Goal: Task Accomplishment & Management: Manage account settings

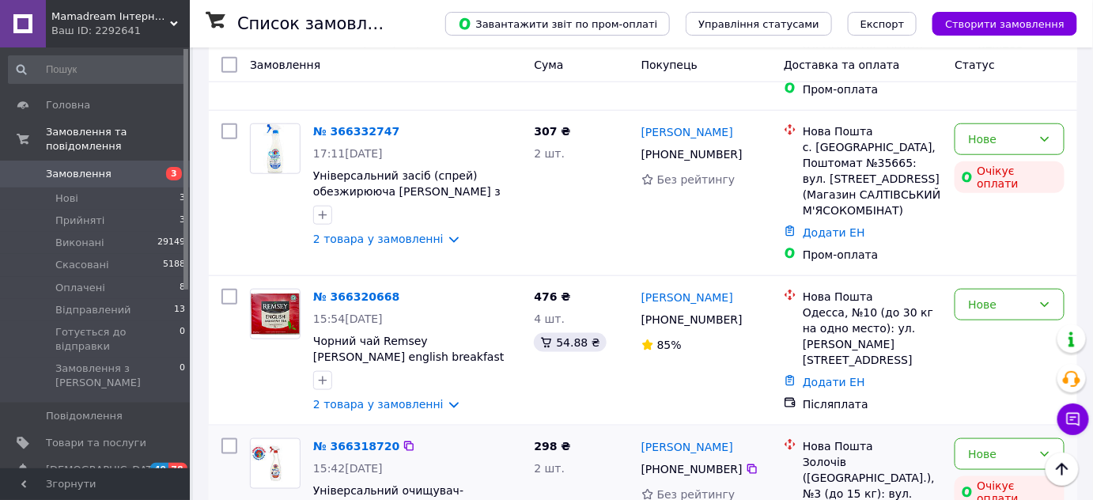
scroll to position [575, 0]
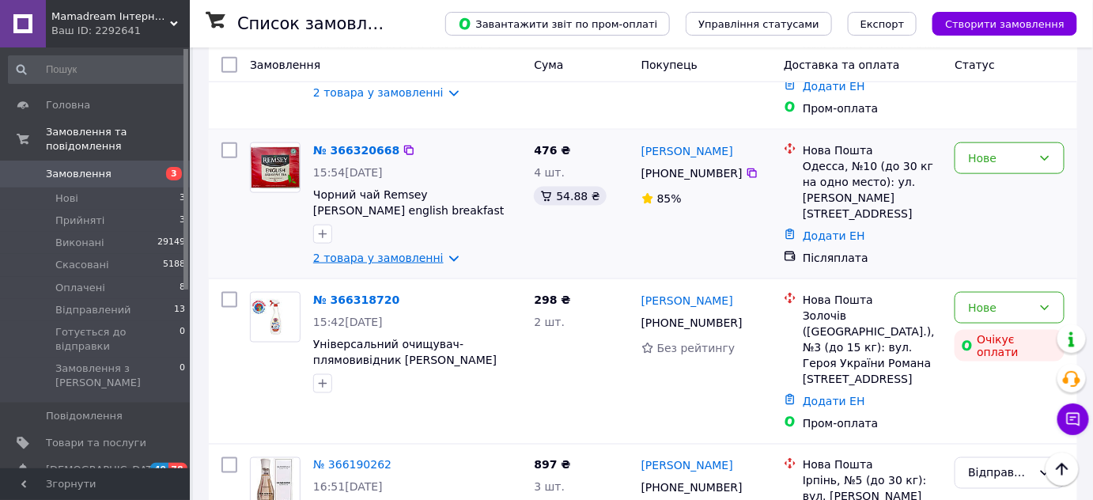
click at [437, 252] on link "2 товара у замовленні" at bounding box center [378, 258] width 131 height 13
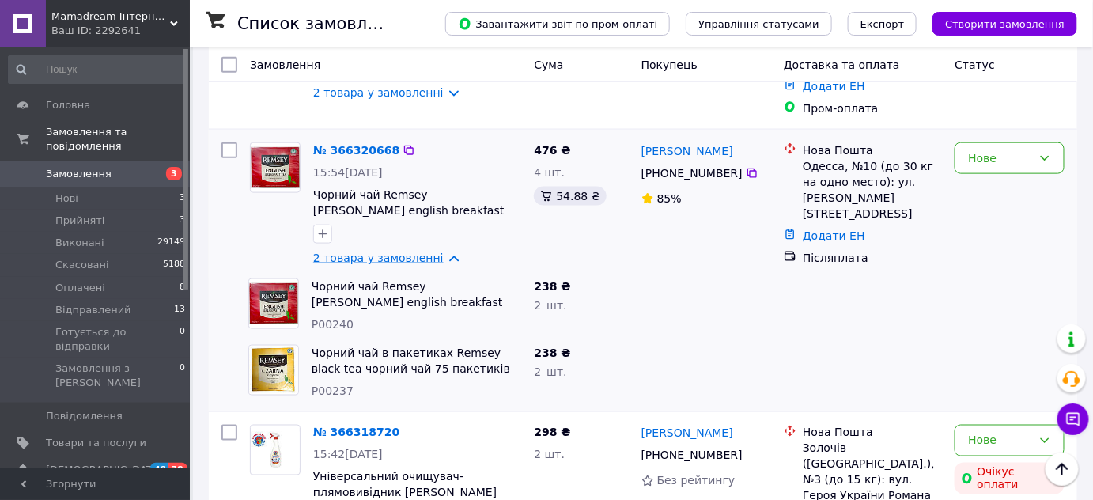
click at [436, 252] on link "2 товара у замовленні" at bounding box center [378, 258] width 131 height 13
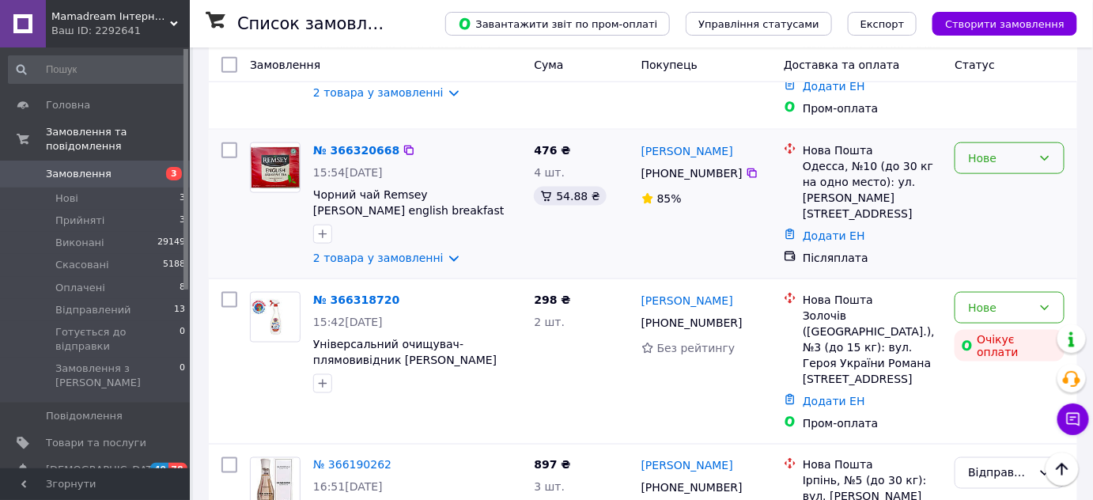
click at [1003, 150] on div "Нове" at bounding box center [1000, 158] width 64 height 17
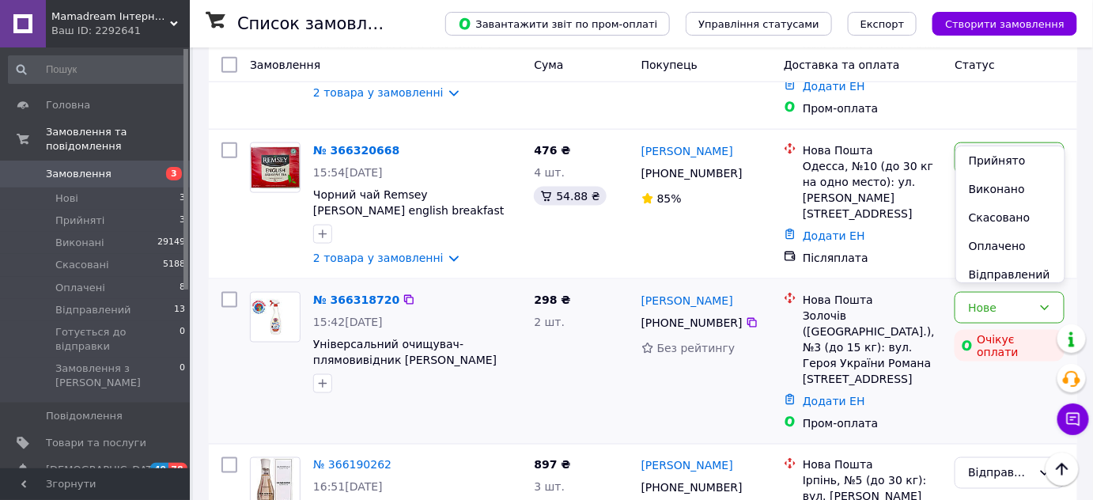
click at [984, 165] on li "Прийнято" at bounding box center [1010, 160] width 108 height 28
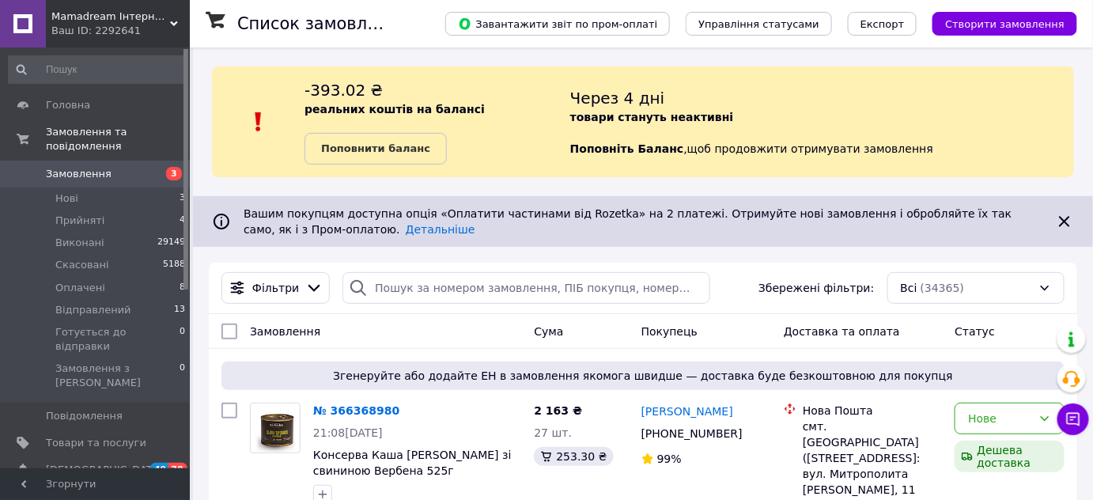
click at [71, 167] on span "Замовлення" at bounding box center [79, 174] width 66 height 14
click at [65, 191] on span "Нові" at bounding box center [66, 198] width 23 height 14
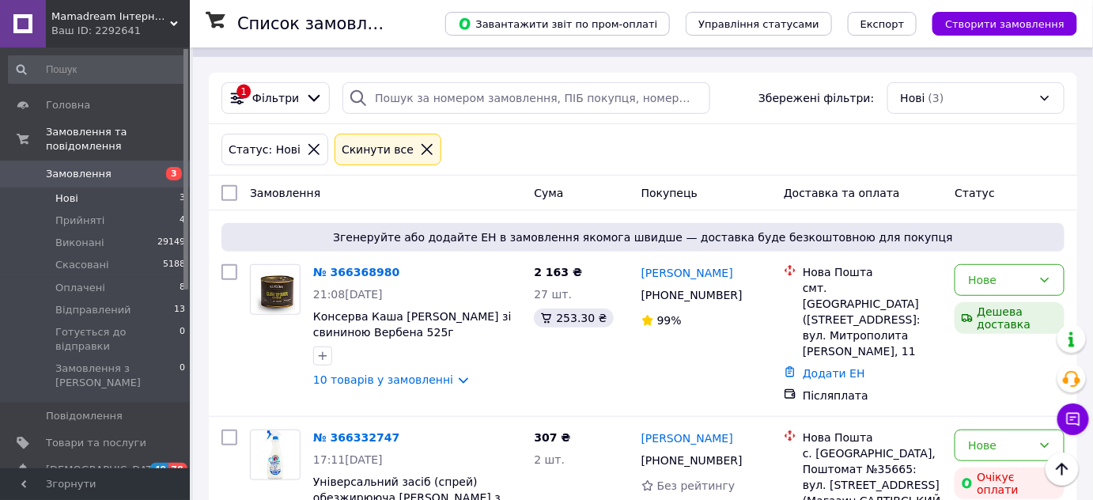
scroll to position [189, 0]
drag, startPoint x: 402, startPoint y: 146, endPoint x: 402, endPoint y: 155, distance: 8.7
click at [420, 146] on icon at bounding box center [427, 150] width 14 height 14
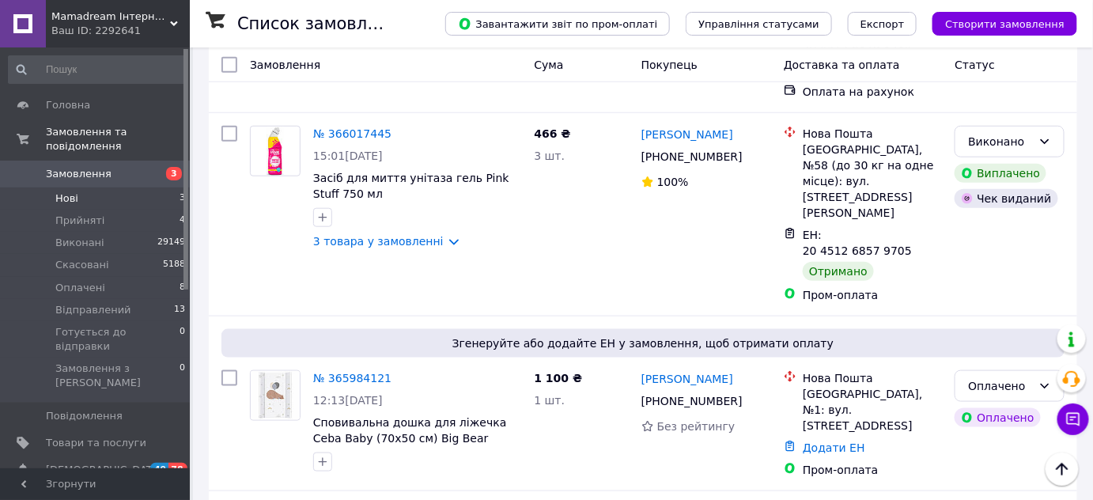
scroll to position [2444, 0]
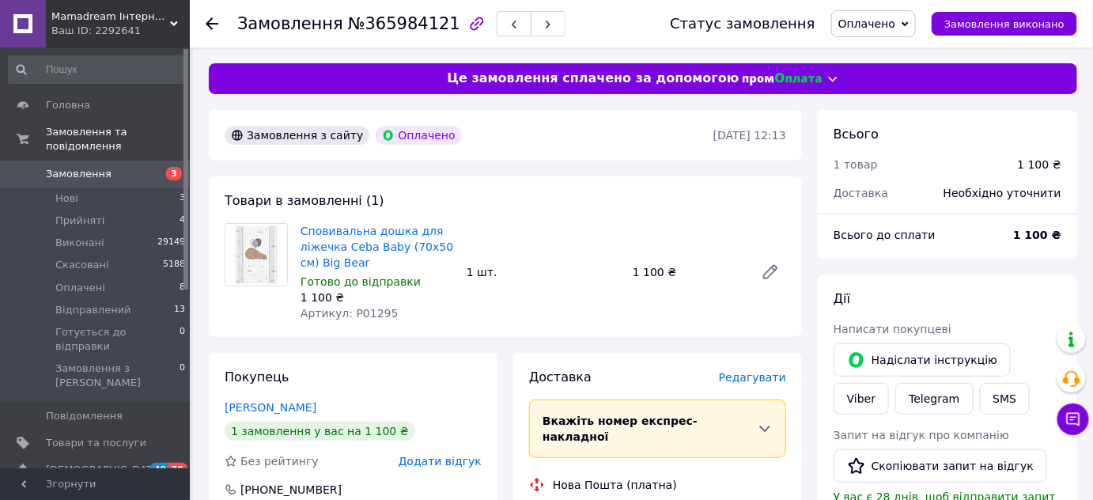
click at [759, 381] on span "Редагувати" at bounding box center [752, 377] width 67 height 13
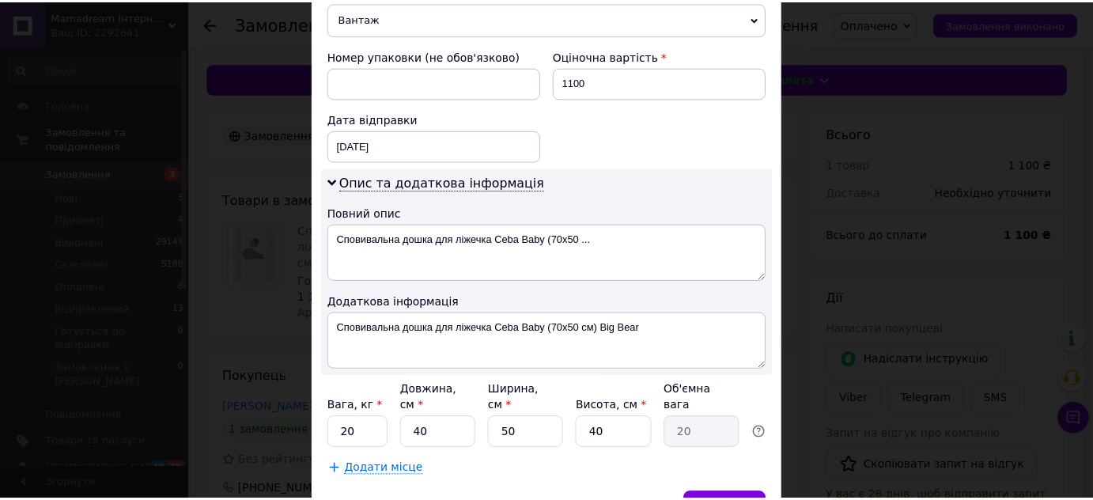
scroll to position [721, 0]
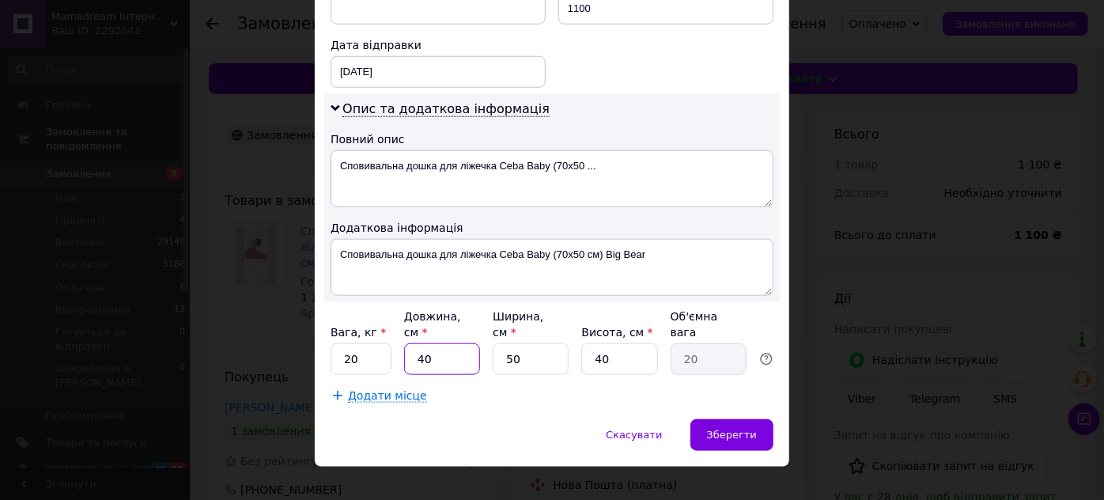
drag, startPoint x: 415, startPoint y: 337, endPoint x: 445, endPoint y: 337, distance: 30.1
click at [445, 343] on input "40" at bounding box center [442, 359] width 76 height 32
type input "7"
type input "3.5"
type input "70"
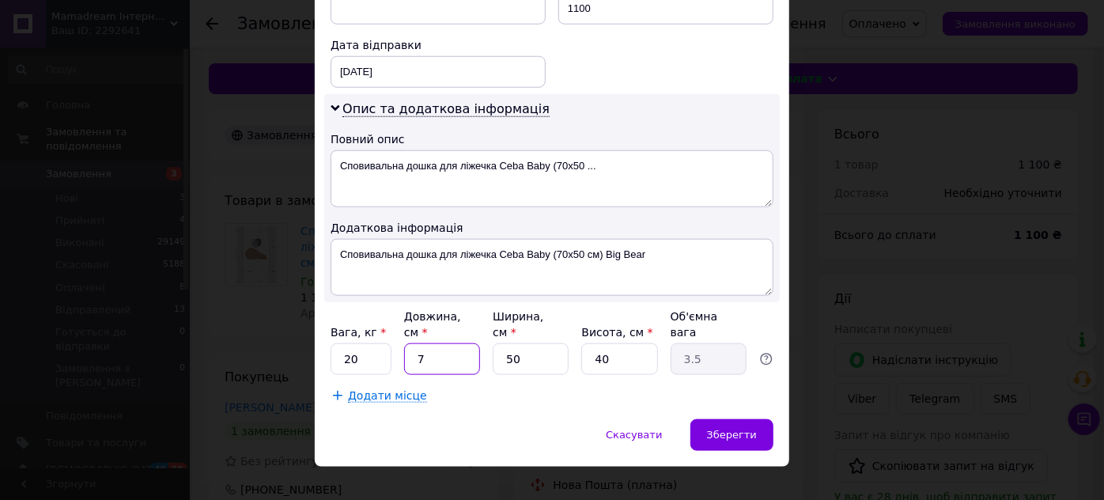
type input "35"
type input "70"
drag, startPoint x: 589, startPoint y: 339, endPoint x: 620, endPoint y: 343, distance: 31.2
click at [620, 343] on input "40" at bounding box center [619, 359] width 76 height 32
type input "1"
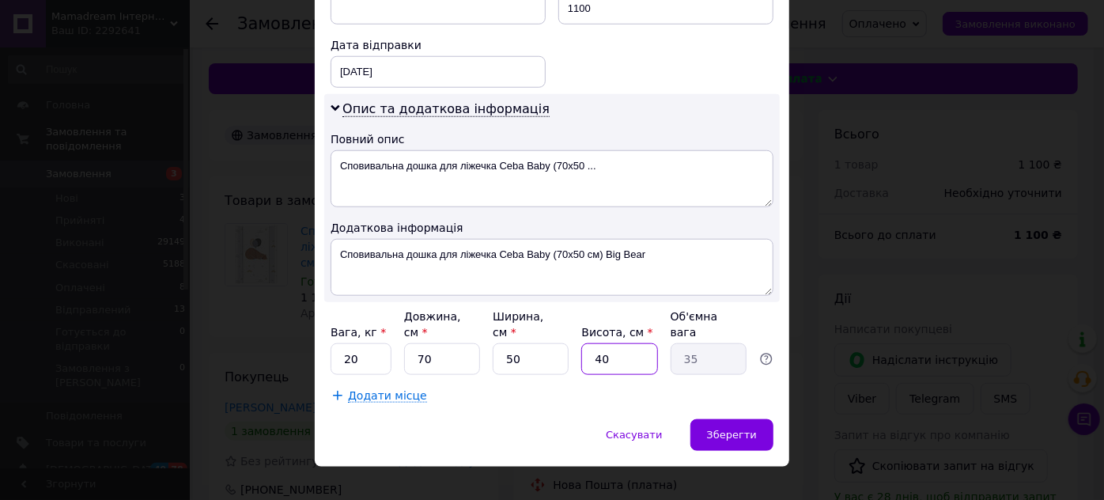
type input "0.88"
type input "10"
type input "8.75"
type input "10"
drag, startPoint x: 339, startPoint y: 335, endPoint x: 356, endPoint y: 338, distance: 17.7
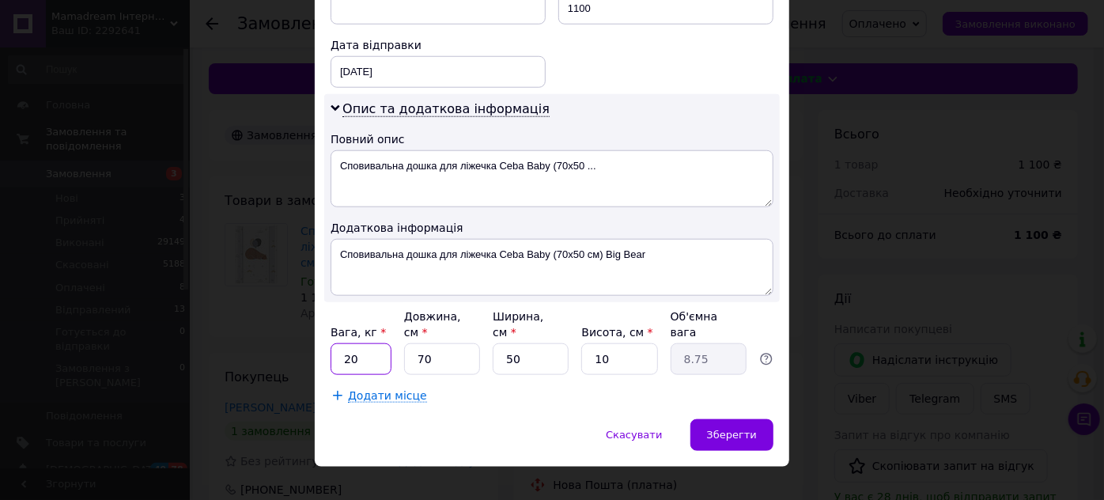
click at [356, 343] on input "20" at bounding box center [361, 359] width 61 height 32
type input "5"
click at [728, 421] on div "Зберегти" at bounding box center [732, 435] width 83 height 32
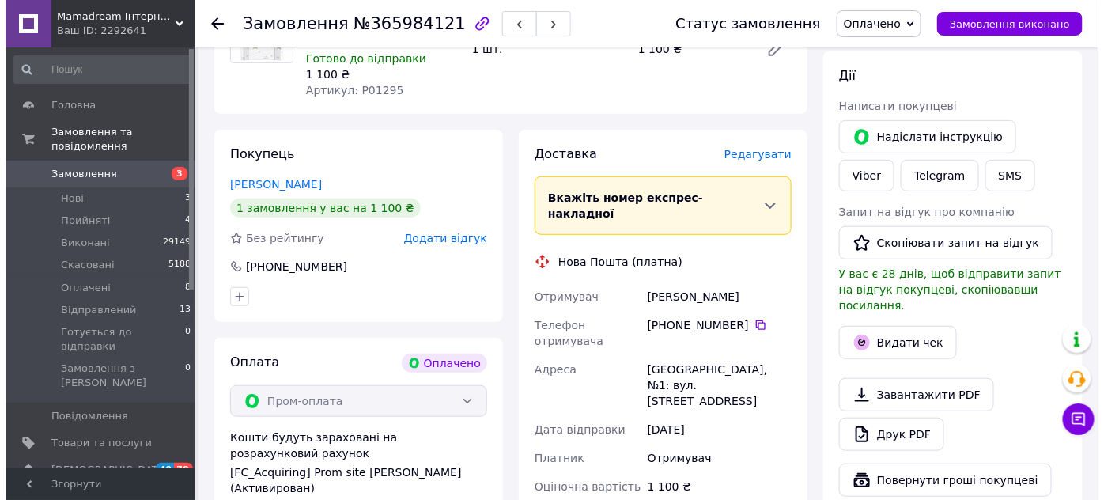
scroll to position [215, 0]
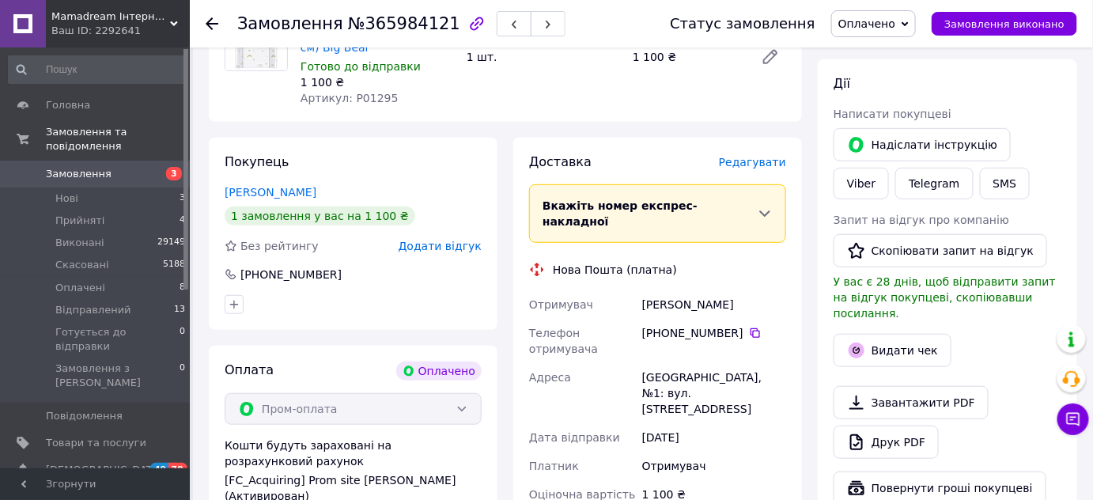
click at [766, 160] on span "Редагувати" at bounding box center [752, 162] width 67 height 13
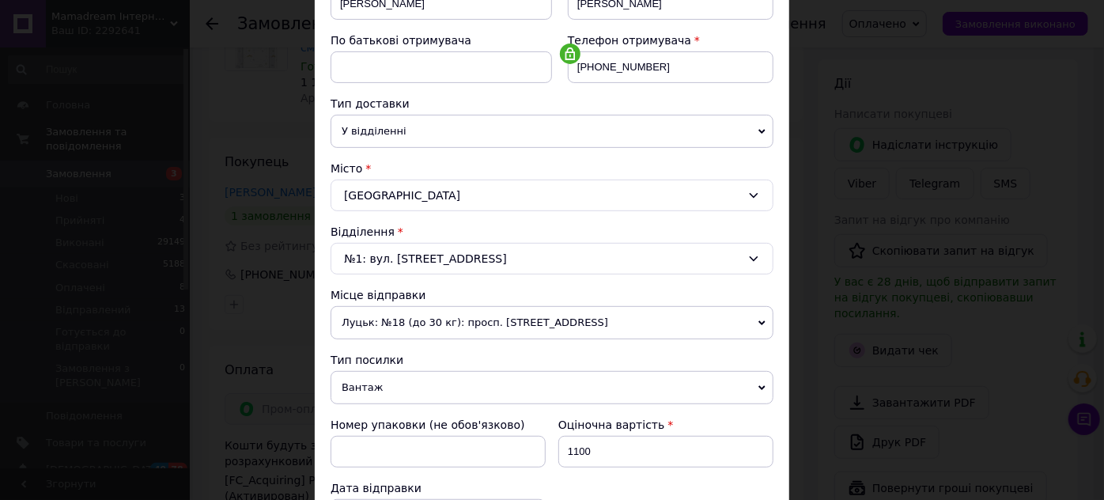
scroll to position [287, 0]
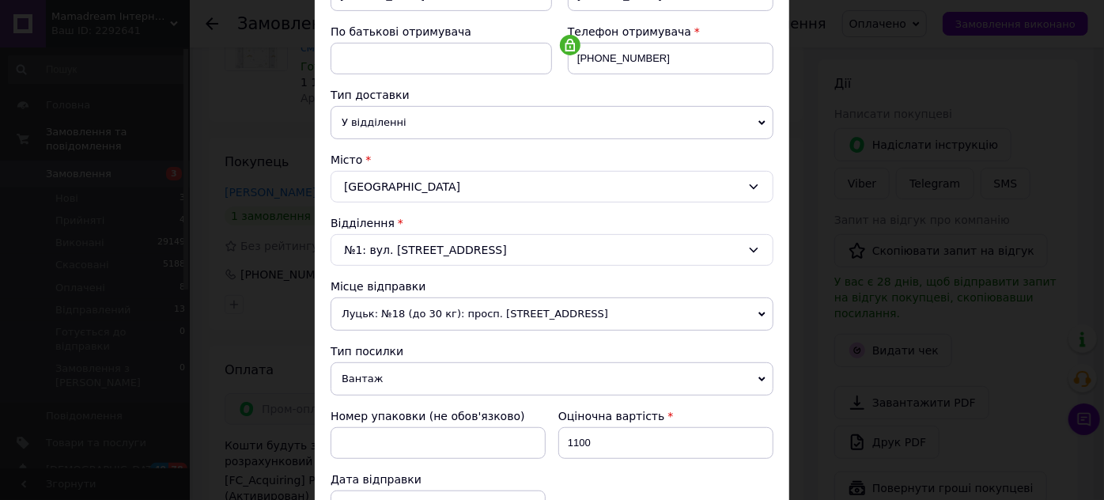
click at [763, 311] on span "Луцьк: №18 (до 30 кг): просп. [STREET_ADDRESS]" at bounding box center [552, 313] width 443 height 33
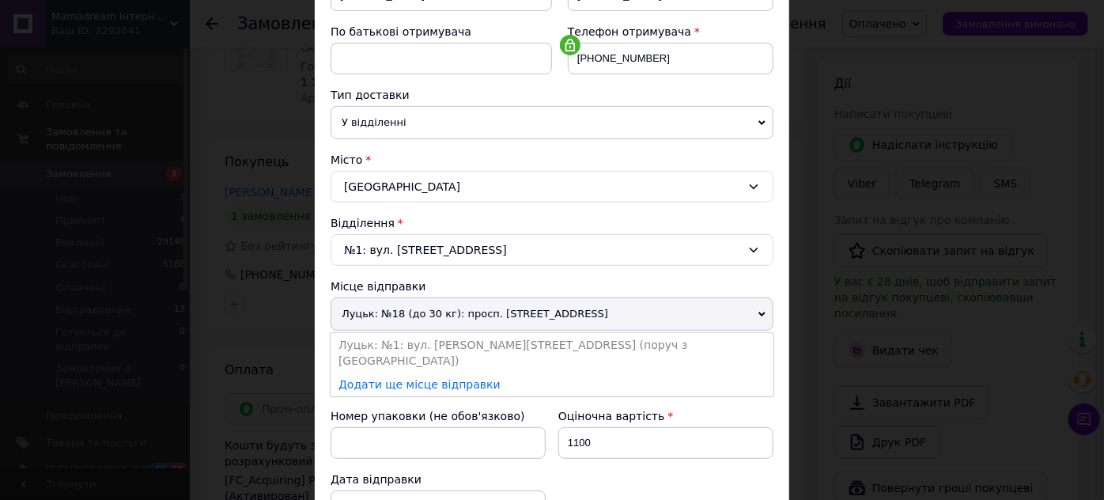
click at [748, 313] on span "Луцьк: №18 (до 30 кг): просп. [STREET_ADDRESS]" at bounding box center [552, 313] width 443 height 33
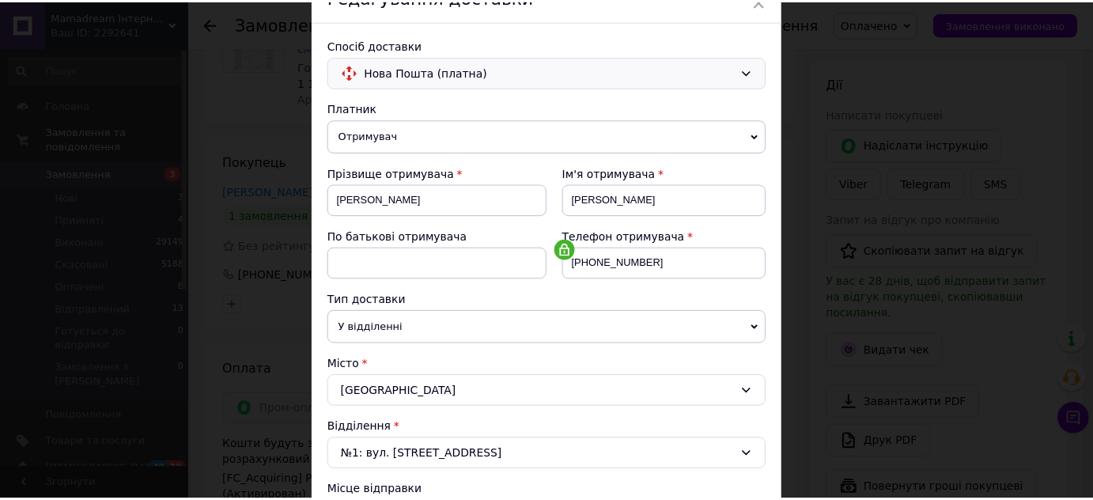
scroll to position [71, 0]
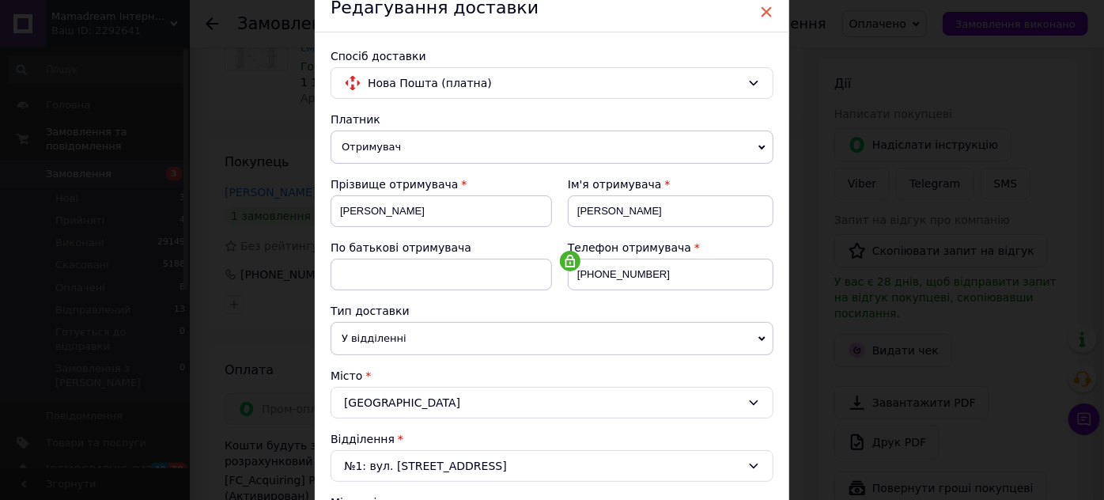
click at [763, 12] on span "×" at bounding box center [766, 11] width 14 height 27
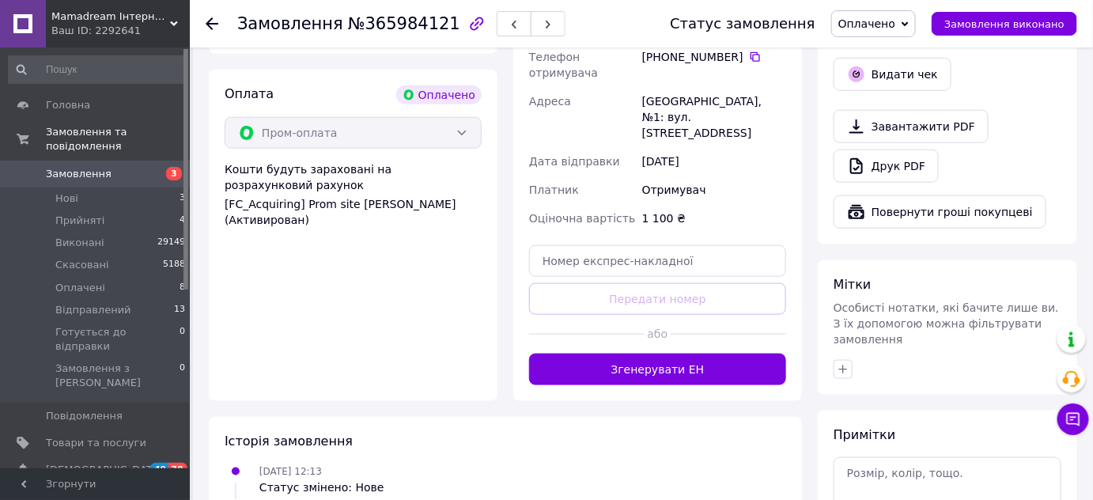
scroll to position [461, 0]
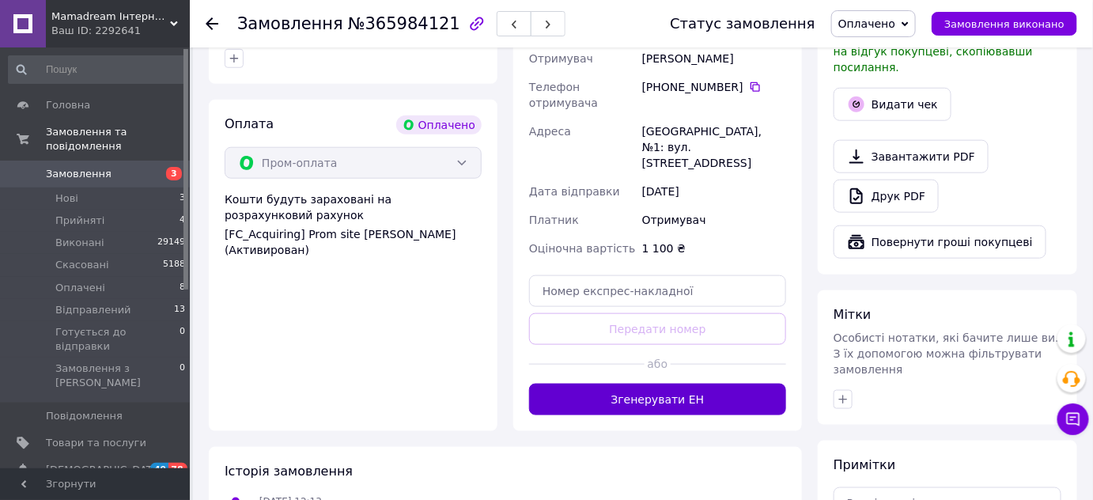
click at [685, 384] on button "Згенерувати ЕН" at bounding box center [657, 400] width 257 height 32
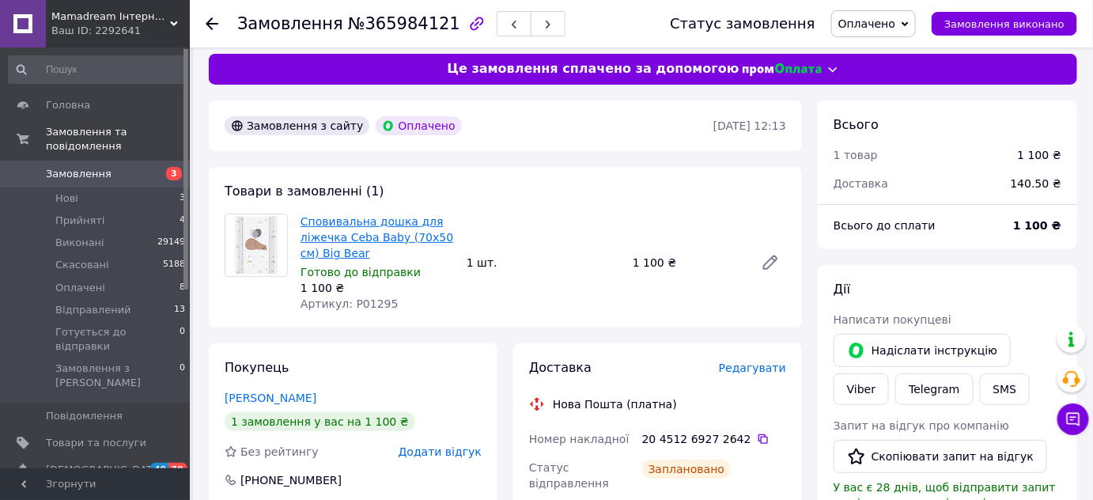
scroll to position [0, 0]
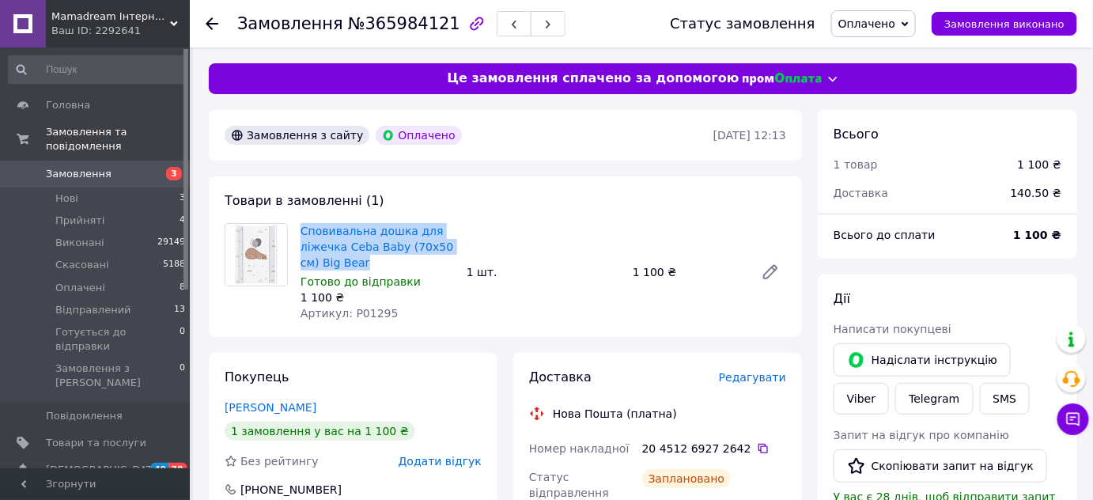
drag, startPoint x: 297, startPoint y: 225, endPoint x: 350, endPoint y: 264, distance: 65.7
click at [350, 264] on div "Сповивальна дошка для ліжечка Ceba Baby (70x50 см) Big Bear Готово до відправки…" at bounding box center [377, 272] width 166 height 104
copy link "Сповивальна дошка для ліжечка Ceba Baby (70x50 см) Big Bear"
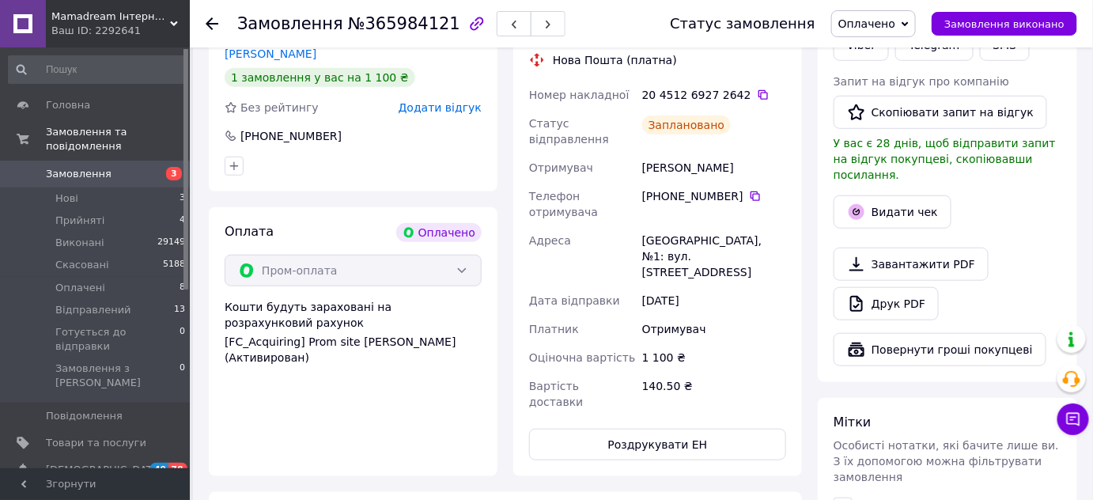
scroll to position [359, 0]
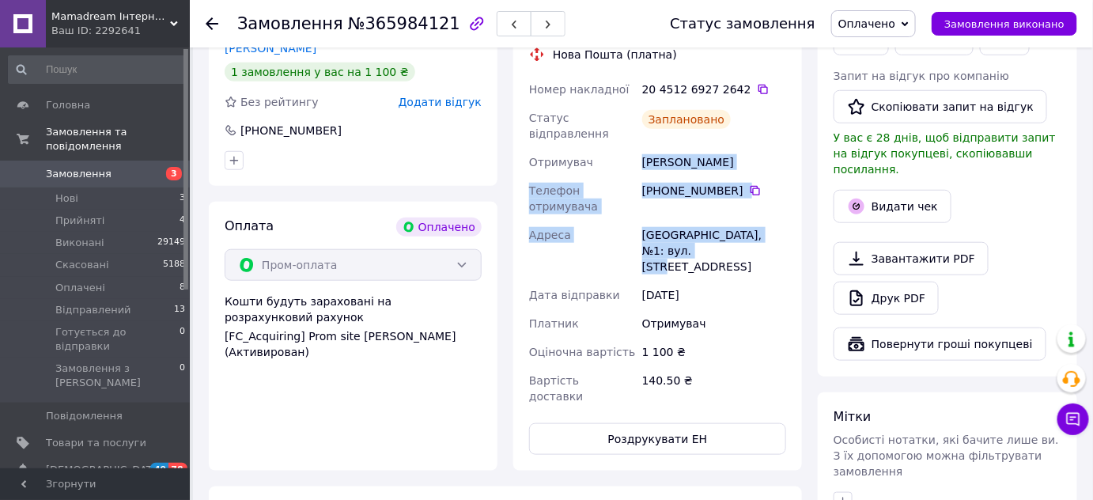
drag, startPoint x: 638, startPoint y: 148, endPoint x: 729, endPoint y: 243, distance: 132.0
click at [729, 243] on div "Номер накладної 20 4512 6927 2642   Статус відправлення Заплановано Отримувач […" at bounding box center [657, 242] width 263 height 335
copy div "Отримувач Бенько Андрій Телефон отримувача +380 97 306 53 10   Адреса Крихівці,…"
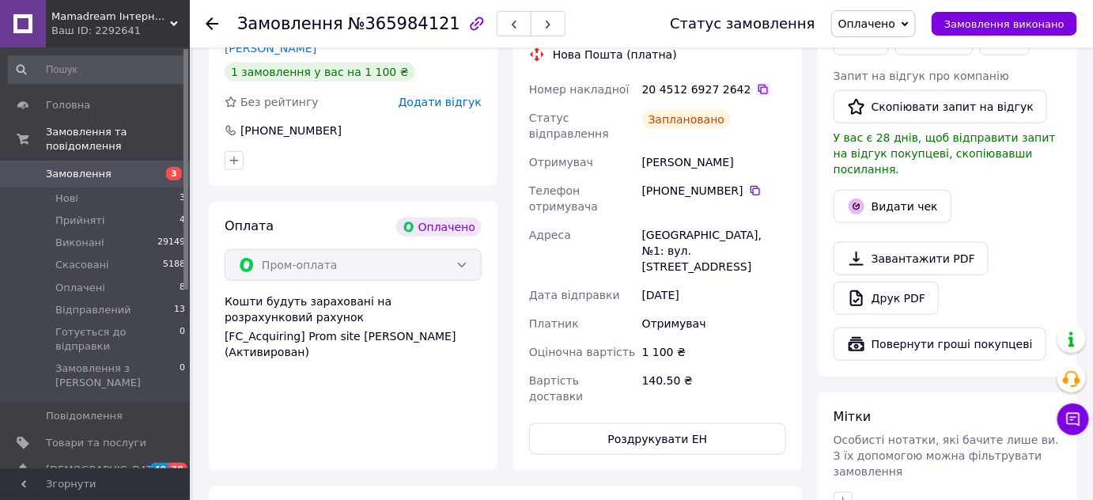
click at [757, 89] on icon at bounding box center [763, 89] width 13 height 13
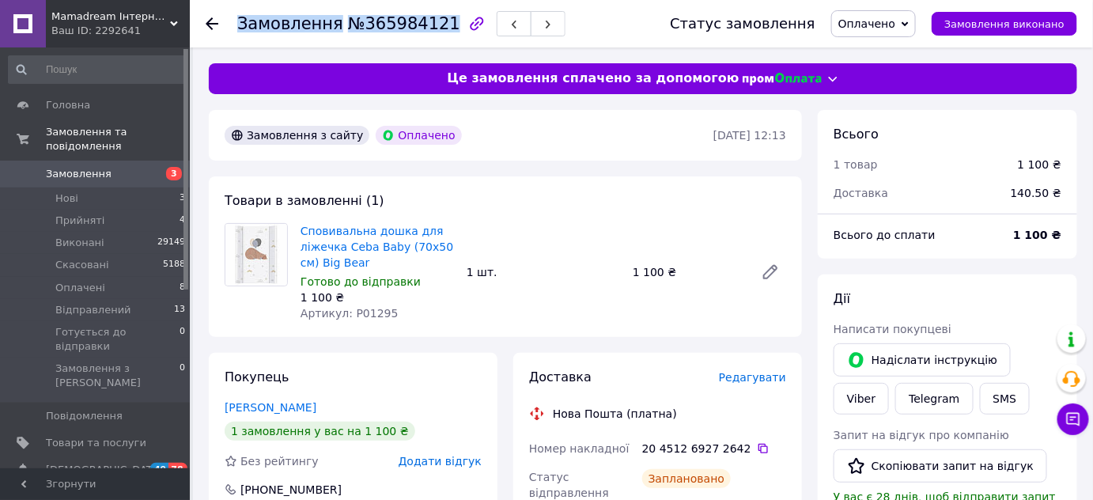
drag, startPoint x: 232, startPoint y: 28, endPoint x: 430, endPoint y: 21, distance: 198.7
click at [430, 21] on div "Замовлення №365984121 Статус замовлення Оплачено Прийнято Виконано Скасовано Ві…" at bounding box center [642, 23] width 872 height 47
copy h1 "Замовлення №365984121"
click at [240, 20] on span "Замовлення" at bounding box center [290, 23] width 106 height 19
click at [232, 21] on div at bounding box center [222, 23] width 32 height 47
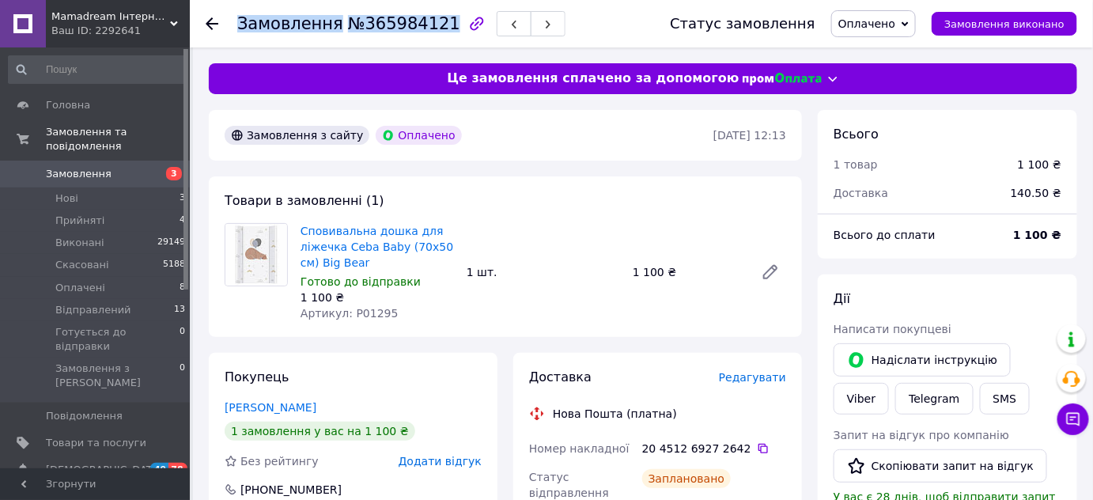
drag, startPoint x: 239, startPoint y: 22, endPoint x: 430, endPoint y: 28, distance: 190.7
click at [430, 28] on h1 "Замовлення №365984121" at bounding box center [348, 23] width 223 height 19
copy h1 "Замовлення №365984121"
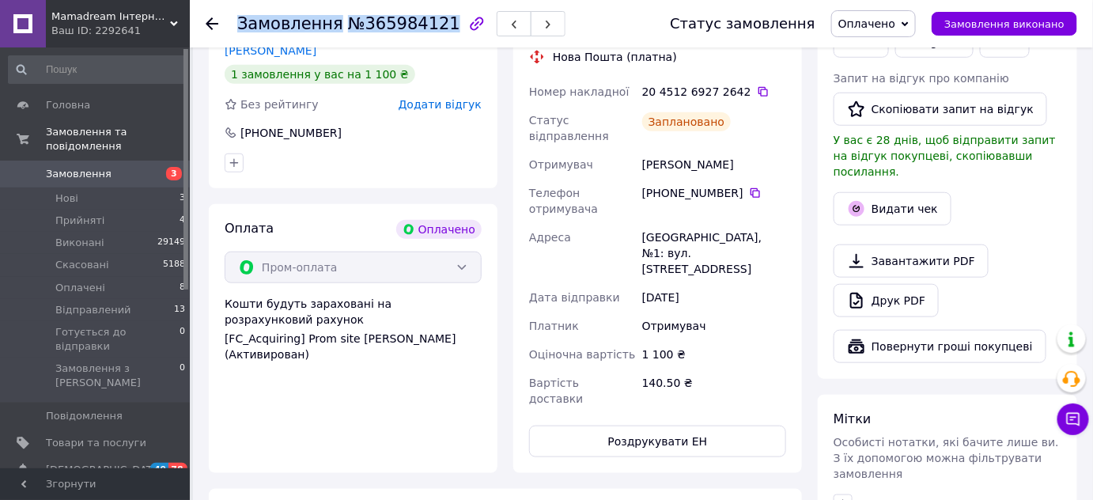
scroll to position [359, 0]
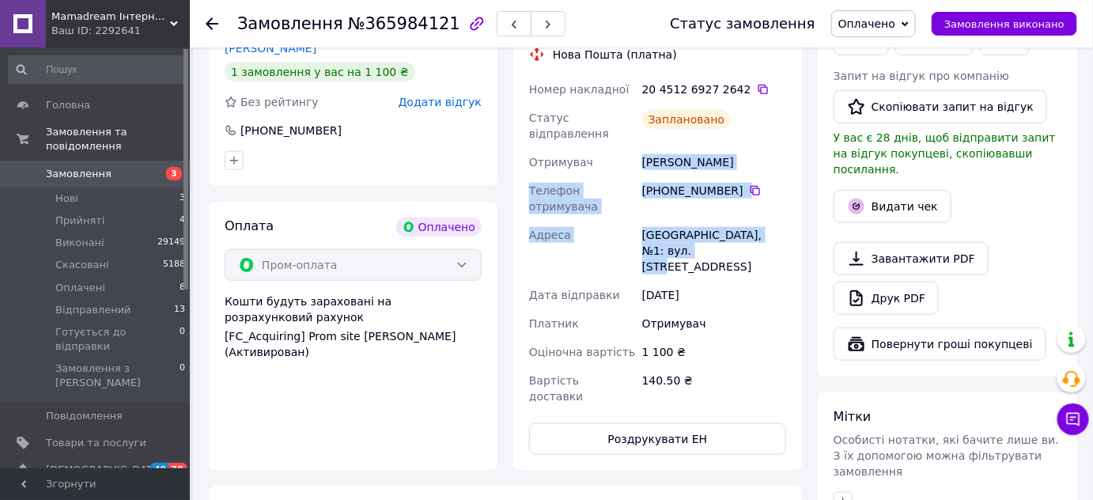
drag, startPoint x: 642, startPoint y: 149, endPoint x: 740, endPoint y: 232, distance: 128.5
click at [740, 232] on div "Номер накладної 20 4512 6927 2642   Статус відправлення Заплановано Отримувач […" at bounding box center [657, 242] width 263 height 335
copy div "[PERSON_NAME] отримувача +380 97 306 53 [GEOGRAPHIC_DATA], №1: вул. [STREET_ADD…"
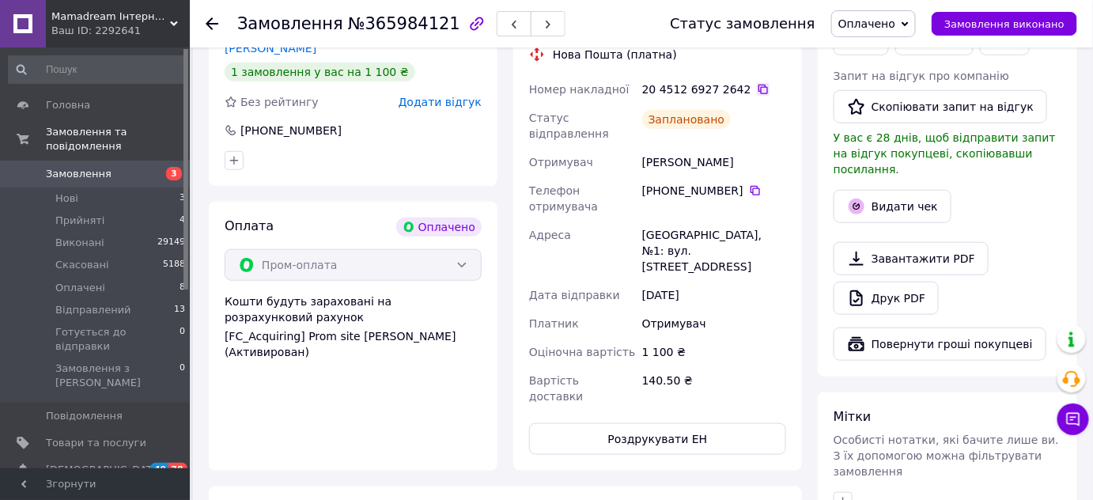
click at [757, 87] on icon at bounding box center [763, 89] width 13 height 13
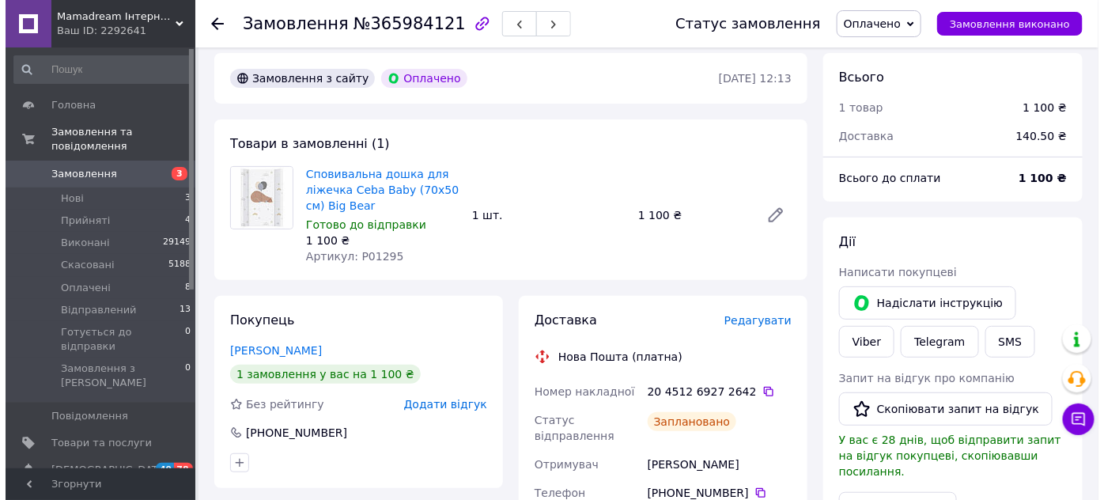
scroll to position [0, 0]
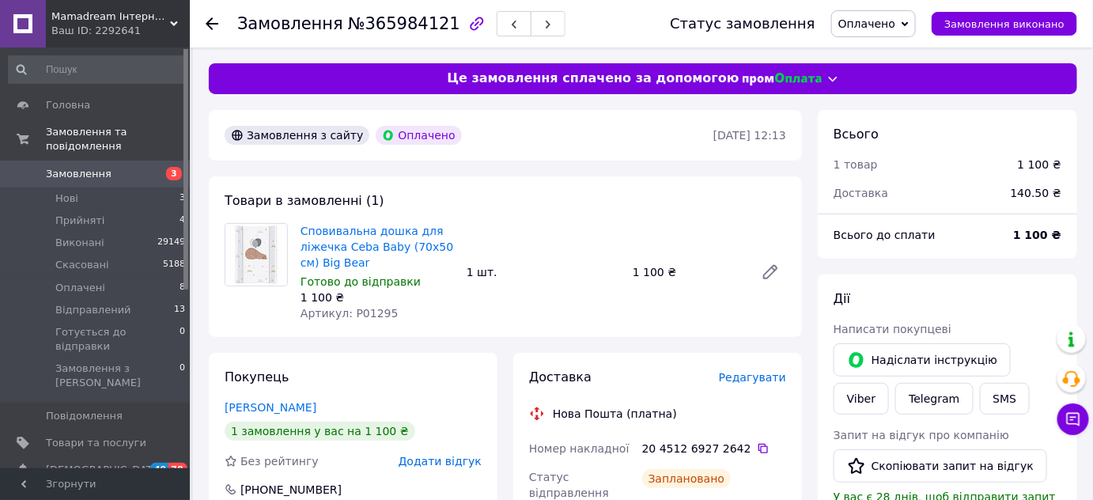
drag, startPoint x: 61, startPoint y: 169, endPoint x: 46, endPoint y: 153, distance: 21.8
click at [61, 168] on link "Замовлення 3" at bounding box center [97, 174] width 195 height 27
